Goal: Information Seeking & Learning: Learn about a topic

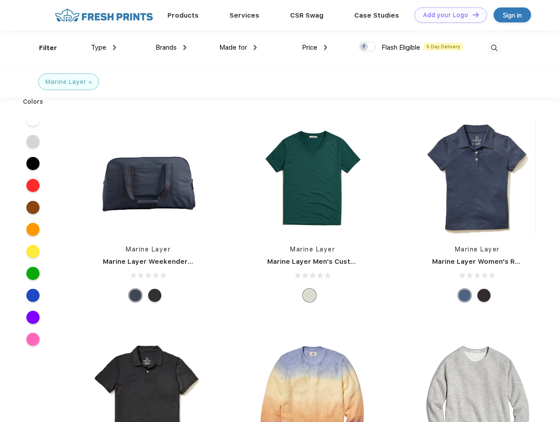
click at [447, 15] on link "Add your Logo Design Tool" at bounding box center [450, 14] width 72 height 15
click at [0, 0] on div "Design Tool" at bounding box center [0, 0] width 0 height 0
click at [471, 14] on link "Add your Logo Design Tool" at bounding box center [450, 14] width 72 height 15
click at [42, 48] on div "Filter" at bounding box center [48, 48] width 18 height 10
click at [104, 47] on span "Type" at bounding box center [98, 47] width 15 height 8
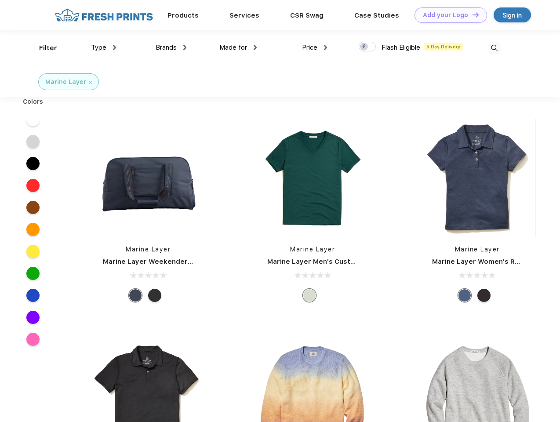
click at [171, 47] on span "Brands" at bounding box center [165, 47] width 21 height 8
click at [238, 47] on span "Made for" at bounding box center [233, 47] width 28 height 8
click at [314, 47] on span "Price" at bounding box center [309, 47] width 15 height 8
click at [367, 47] on div at bounding box center [366, 47] width 17 height 10
click at [364, 47] on input "checkbox" at bounding box center [361, 44] width 6 height 6
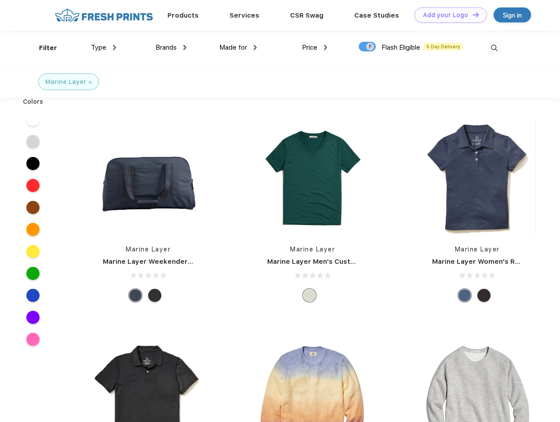
click at [494, 48] on img at bounding box center [494, 48] width 14 height 14
